Goal: Task Accomplishment & Management: Manage account settings

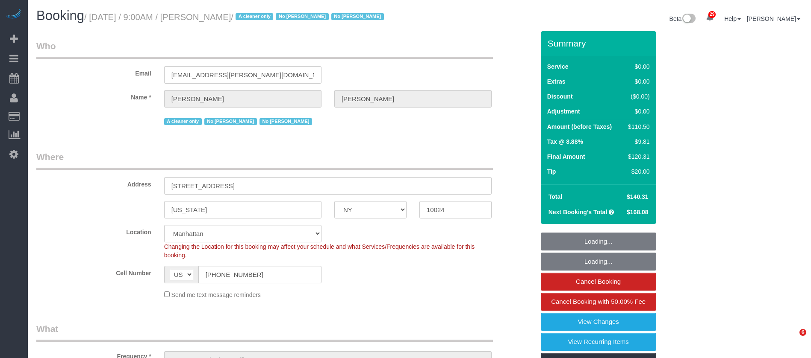
select select "NY"
select select "1"
select select "spot1"
select select "number:57"
select select "number:76"
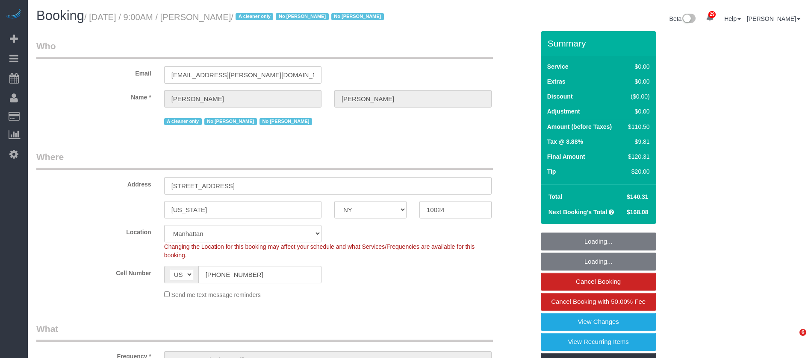
select select "number:15"
select select "number:6"
select select "1"
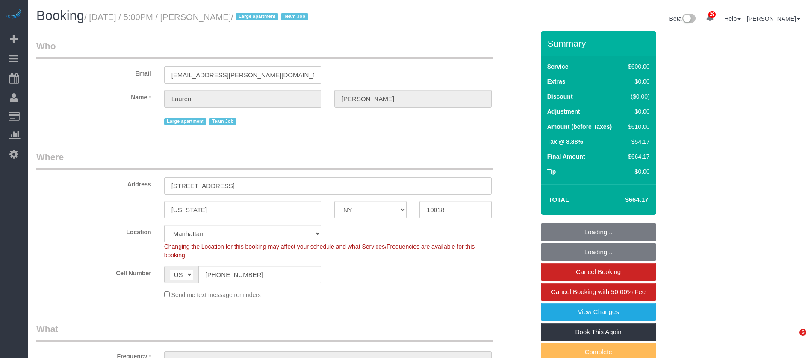
select select "NY"
select select "3"
select select "150"
select select "string:stripe-pm_1S7vcl4VGloSiKo7FxsmvrwF"
select select "spot1"
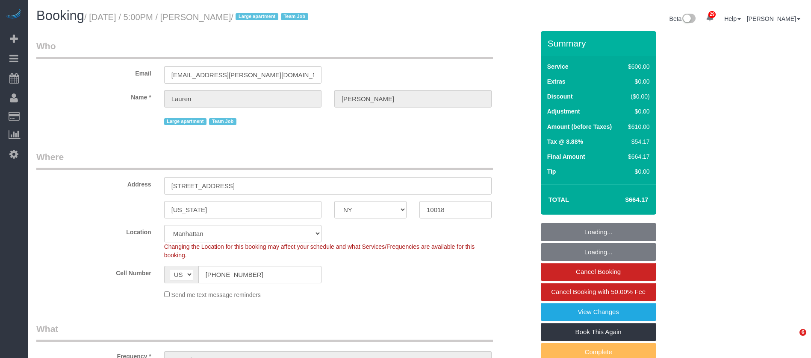
select select "number:89"
select select "number:90"
select select "number:15"
select select "number:5"
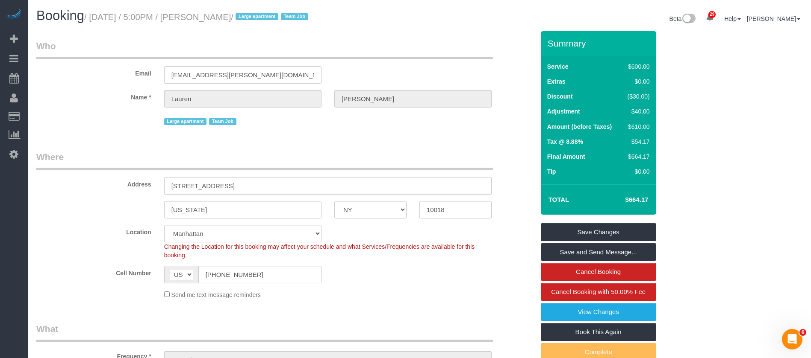
drag, startPoint x: 167, startPoint y: 187, endPoint x: 238, endPoint y: 184, distance: 71.4
click at [233, 184] on input "[STREET_ADDRESS]" at bounding box center [327, 186] width 327 height 18
